Goal: Obtain resource: Download file/media

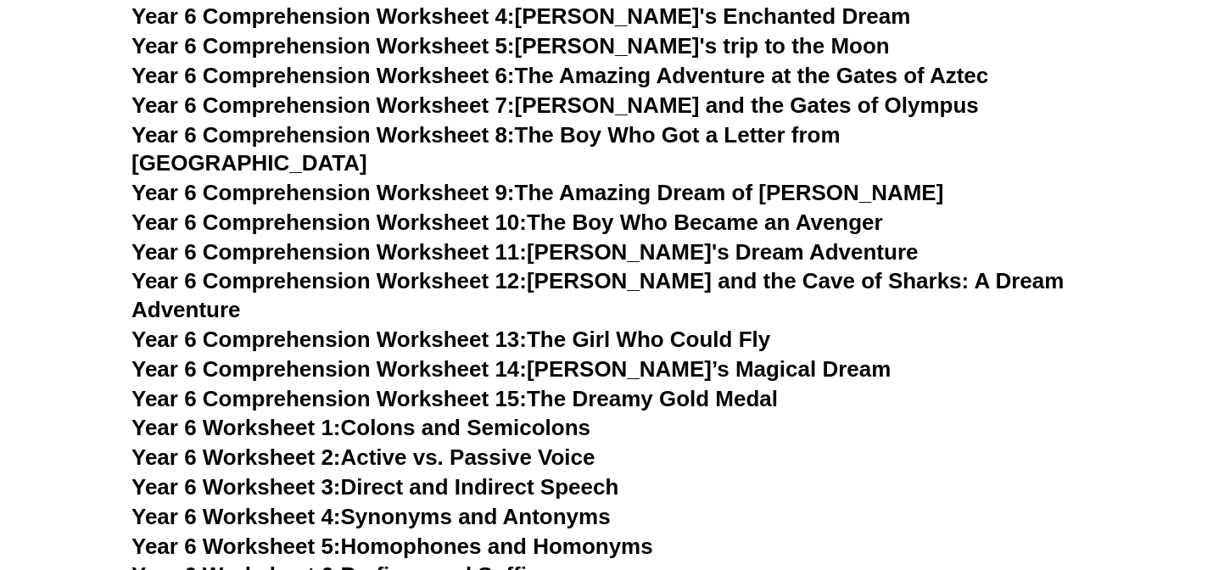
scroll to position [8653, 0]
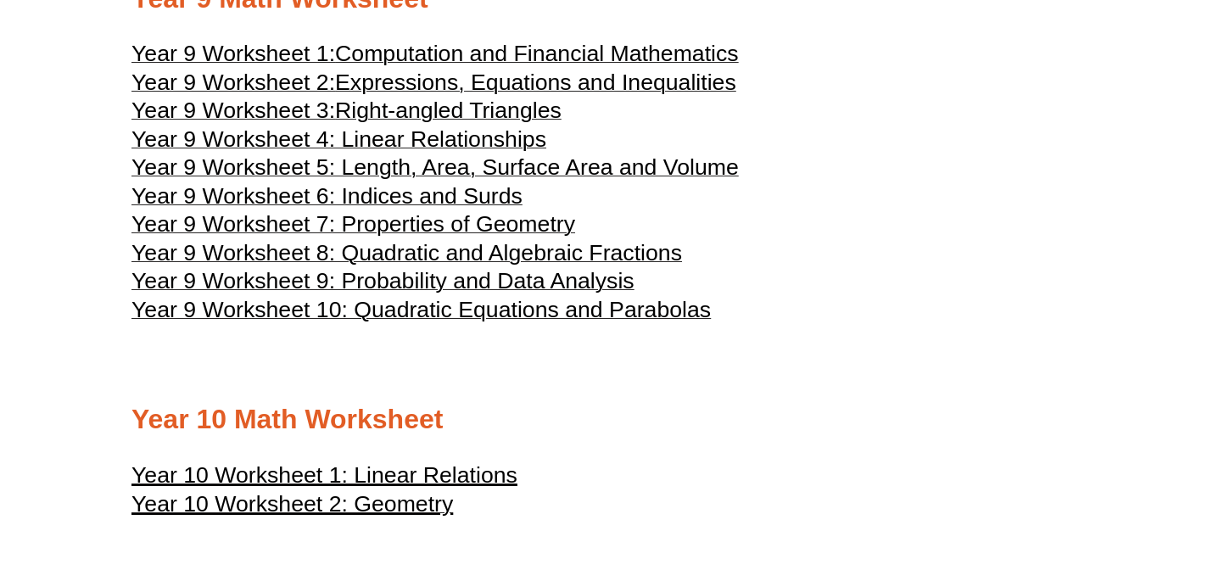
scroll to position [4935, 0]
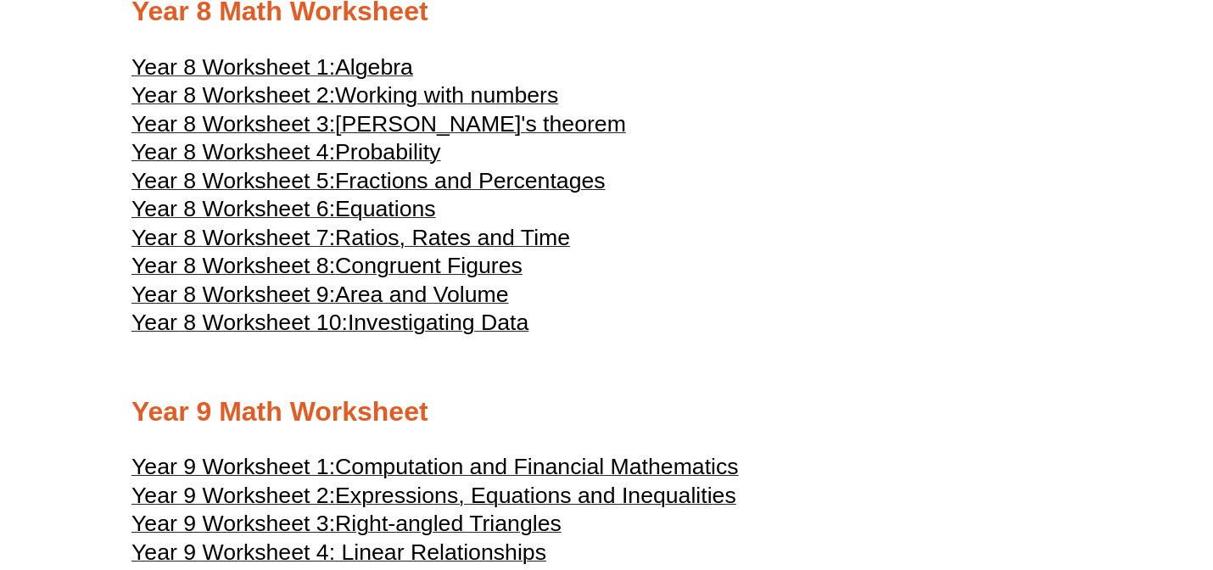
scroll to position [5579, 0]
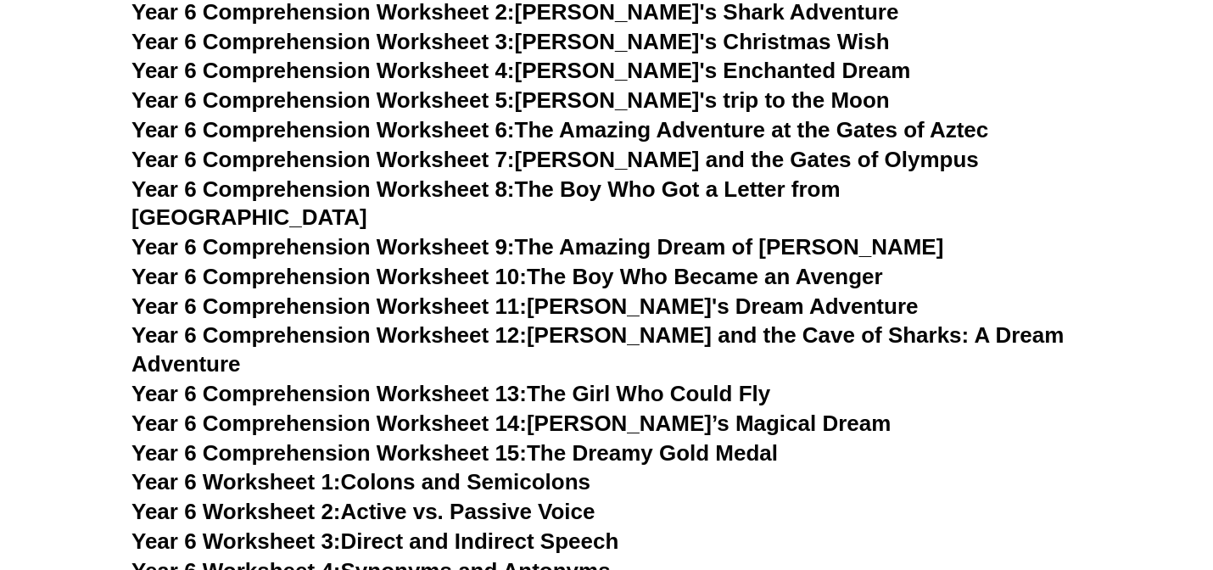
scroll to position [8602, 0]
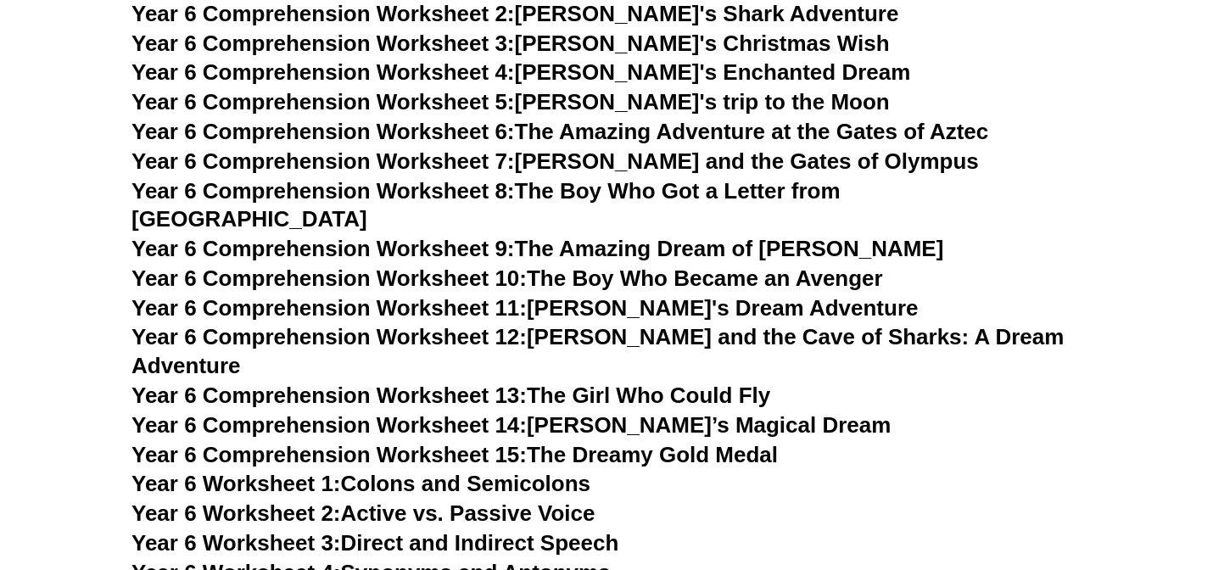
click at [618, 266] on link "Year 6 Comprehension Worksheet 10: The Boy Who Became an Avenger" at bounding box center [507, 278] width 752 height 25
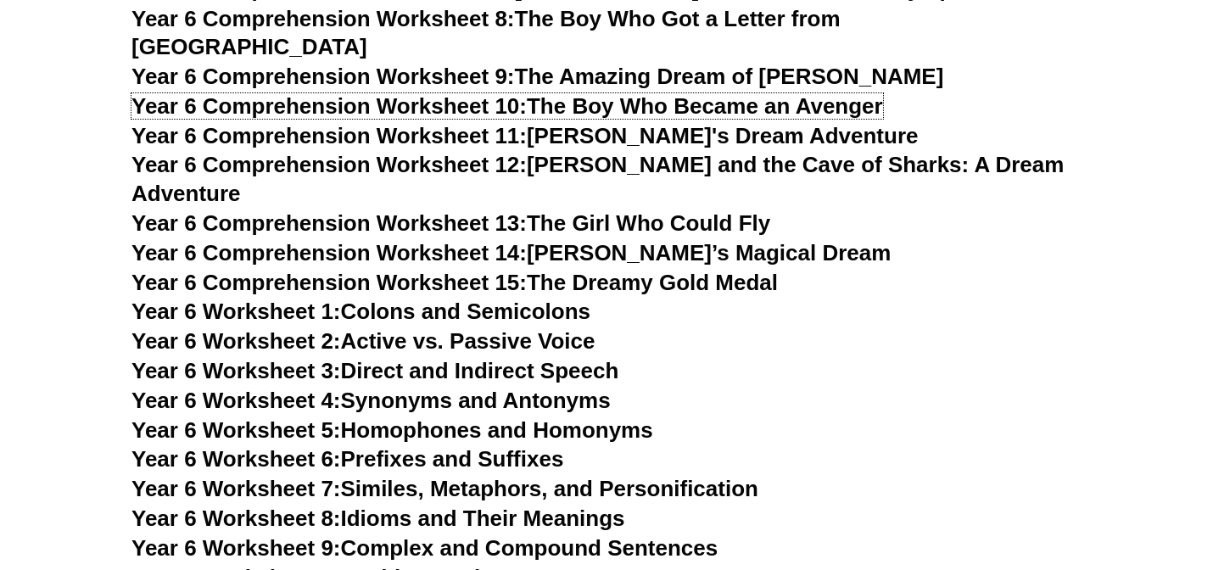
scroll to position [8793, 0]
